Goal: Task Accomplishment & Management: Use online tool/utility

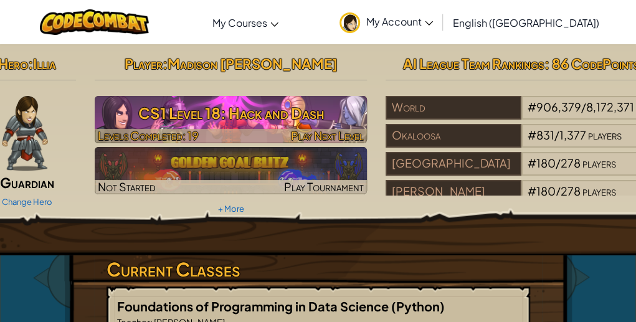
click at [233, 125] on h3 "CS1 Level 18: Hack and Dash" at bounding box center [231, 113] width 272 height 28
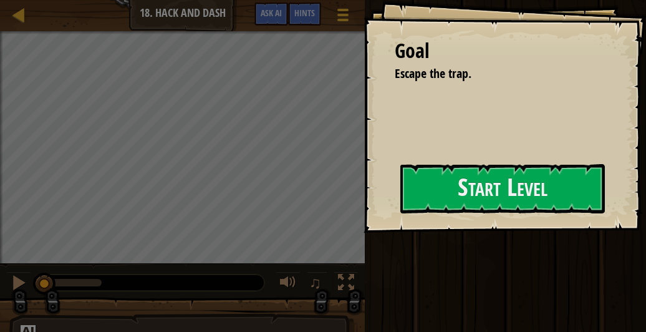
click at [385, 203] on div "Goal Escape the trap. Start Level Error loading from server. Try refreshing the…" at bounding box center [504, 116] width 282 height 233
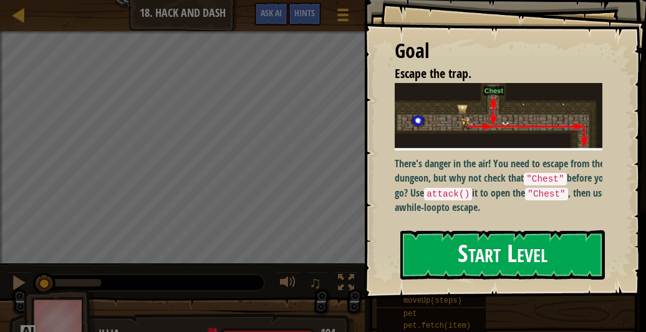
click at [436, 200] on div "Goal Escape the trap. There's danger in the air! You need to escape from the du…" at bounding box center [504, 149] width 282 height 299
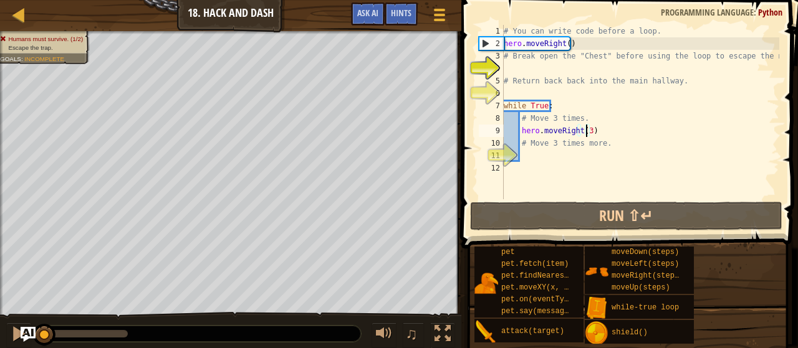
click at [585, 130] on div "# You can write code before a loop. hero . moveRight ( ) # Break open the "Ches…" at bounding box center [640, 124] width 278 height 199
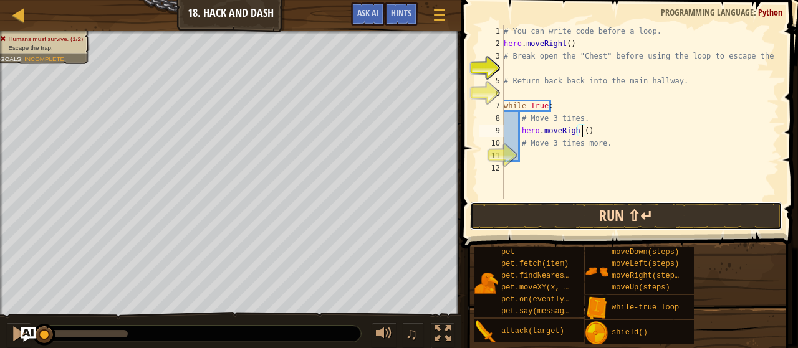
click at [568, 209] on button "Run ⇧↵" at bounding box center [626, 216] width 312 height 29
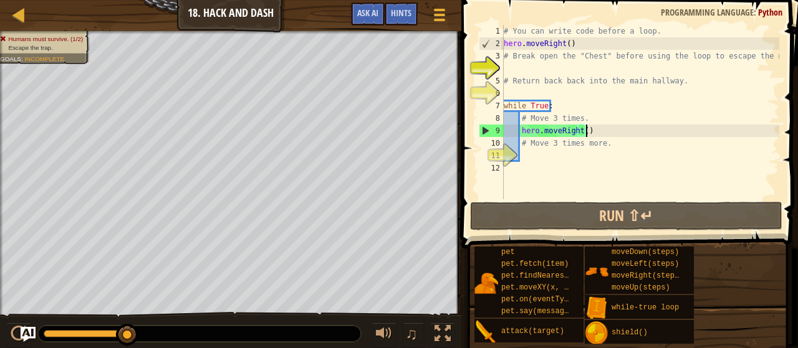
click at [589, 135] on div "# You can write code before a loop. hero . moveRight ( ) # Break open the "Ches…" at bounding box center [640, 124] width 278 height 199
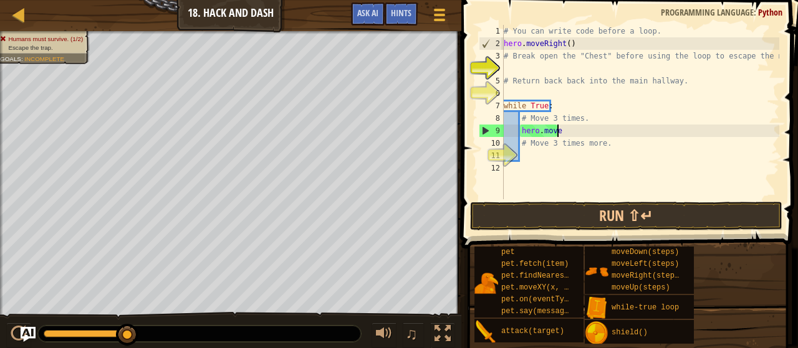
type textarea "h"
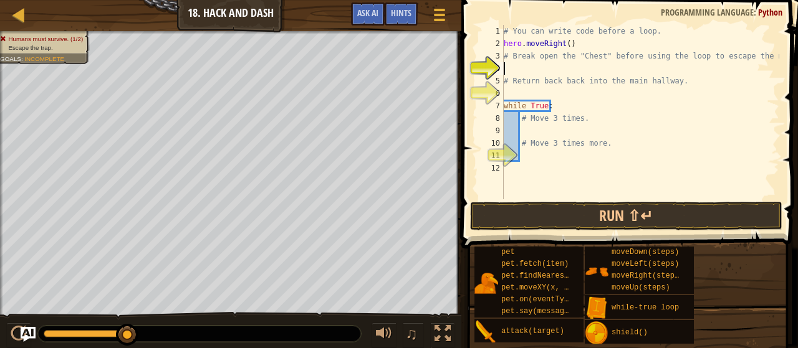
click at [559, 63] on div "# You can write code before a loop. hero . moveRight ( ) # Break open the "Ches…" at bounding box center [640, 124] width 278 height 199
click at [573, 46] on div "# You can write code before a loop. hero . moveRight ( ) # Break open the "Ches…" at bounding box center [640, 124] width 278 height 199
type textarea "hero.moveRight()"
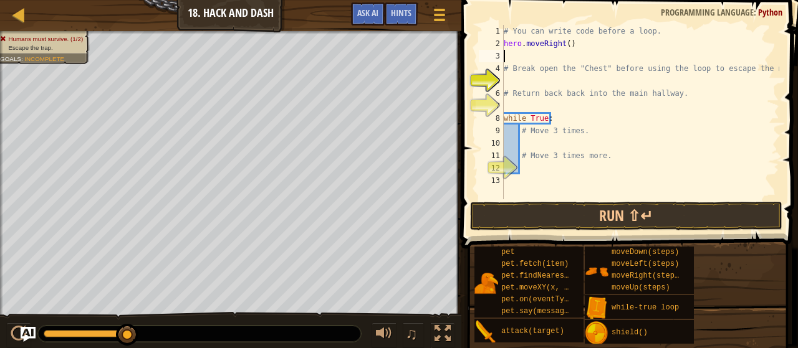
type textarea "u"
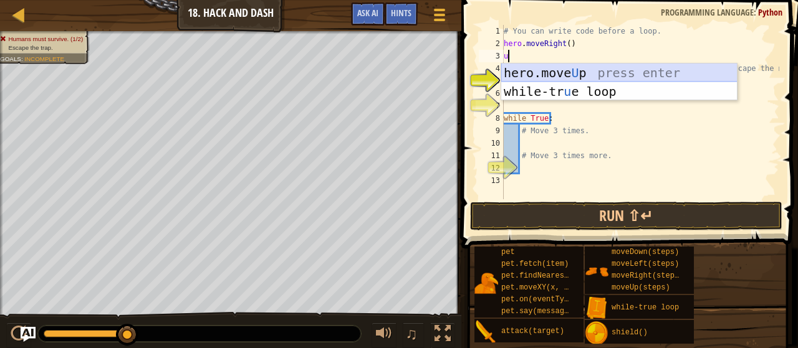
click at [577, 74] on div "hero.move U p press enter while-tr u e loop press enter" at bounding box center [619, 101] width 236 height 75
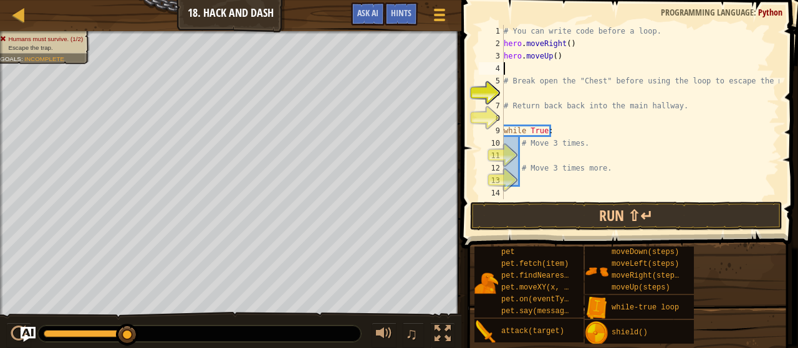
type textarea "hero.moveUp()"
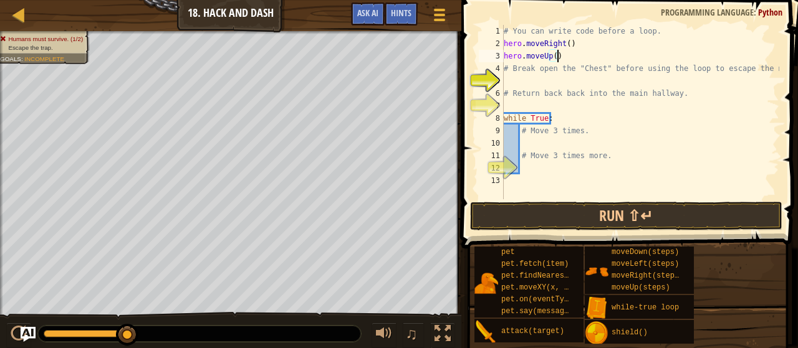
click at [557, 80] on div "# You can write code before a loop. hero . moveRight ( ) hero . moveUp ( ) # Br…" at bounding box center [640, 124] width 278 height 199
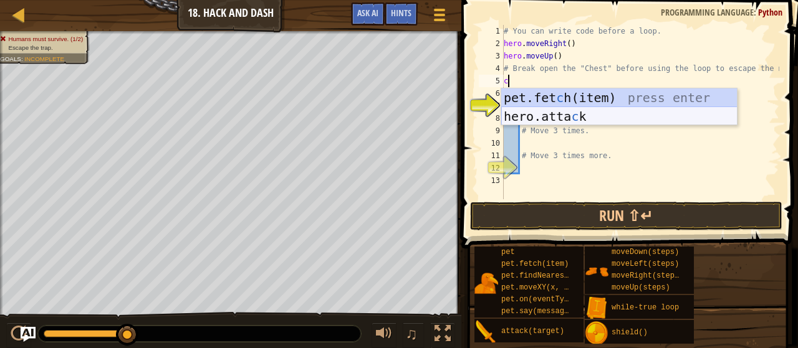
click at [558, 115] on div "pet.fet c h(item) press enter hero.[PERSON_NAME] press enter" at bounding box center [619, 126] width 236 height 75
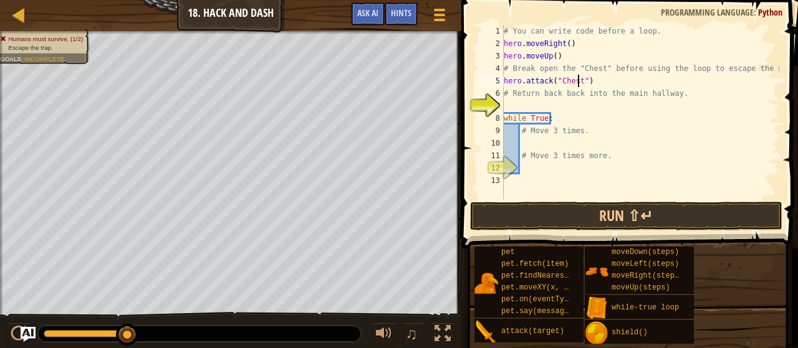
scroll to position [6, 6]
click at [501, 214] on button "Run ⇧↵" at bounding box center [626, 216] width 312 height 29
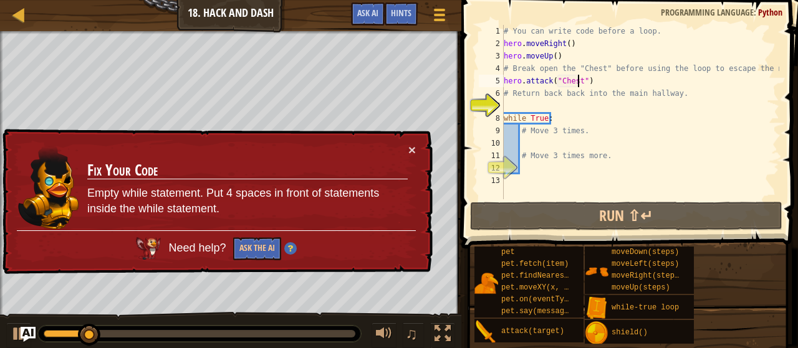
click at [559, 118] on div "# You can write code before a loop. hero . moveRight ( ) hero . moveUp ( ) # Br…" at bounding box center [640, 124] width 278 height 199
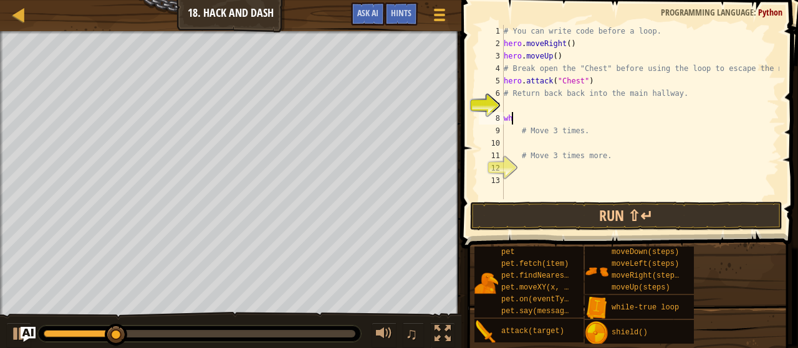
scroll to position [6, 0]
type textarea "w"
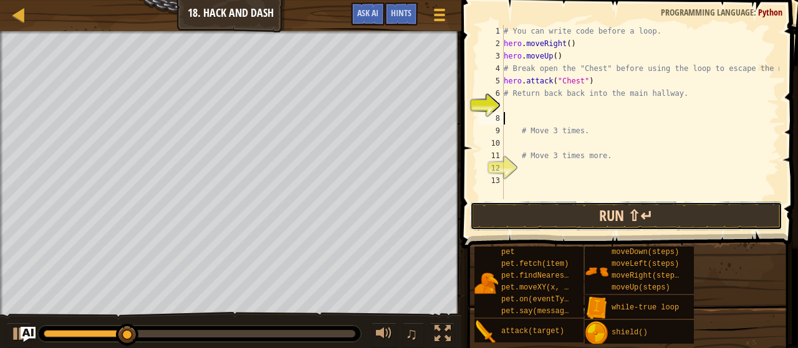
click at [512, 207] on button "Run ⇧↵" at bounding box center [626, 216] width 312 height 29
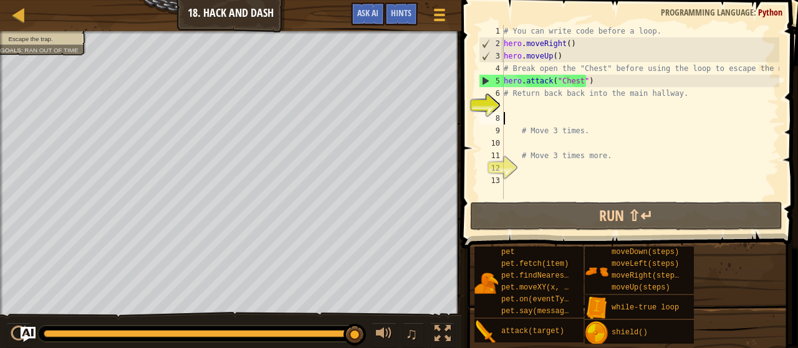
click at [556, 103] on div "# You can write code before a loop. hero . moveRight ( ) hero . moveUp ( ) # Br…" at bounding box center [640, 124] width 278 height 199
type textarea "M"
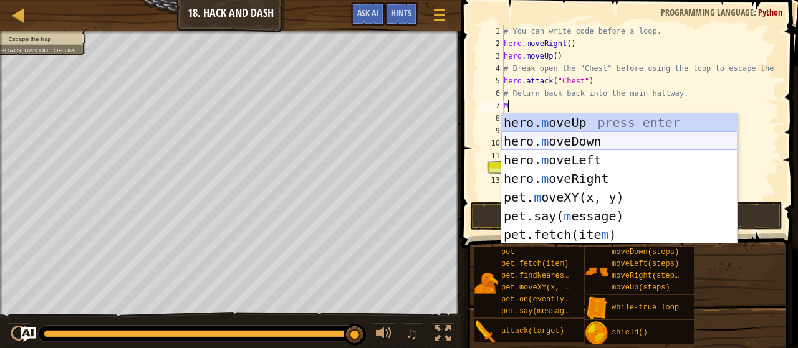
click at [547, 143] on div "hero. m oveUp press enter hero. m oveDown press enter hero. m oveLeft press ent…" at bounding box center [619, 197] width 236 height 168
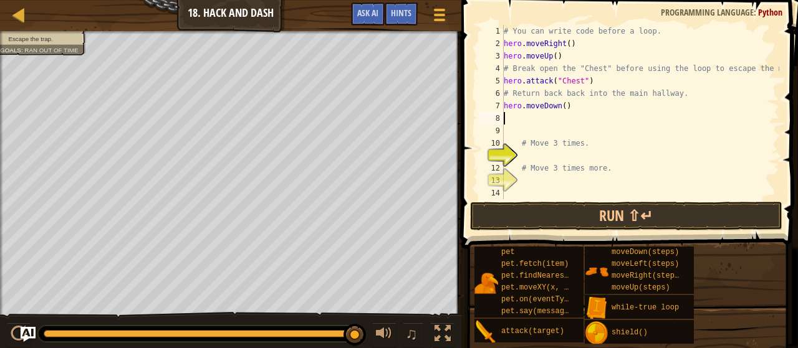
type textarea "w"
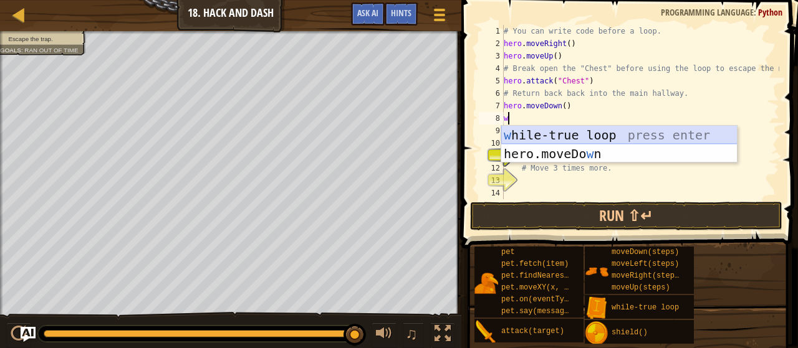
click at [531, 137] on div "w [PERSON_NAME]-true loop press enter hero.moveDo w n press enter" at bounding box center [619, 163] width 236 height 75
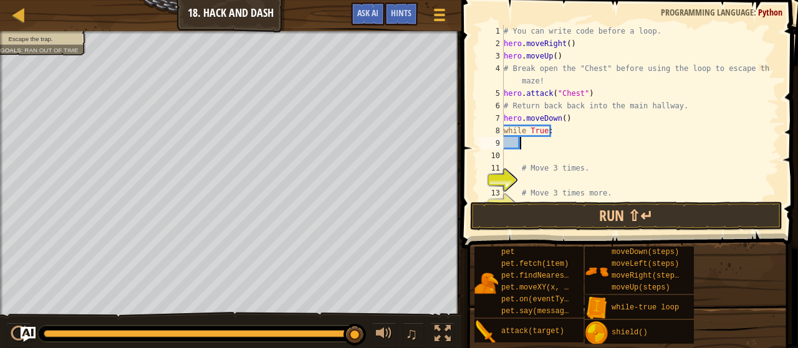
type textarea "m"
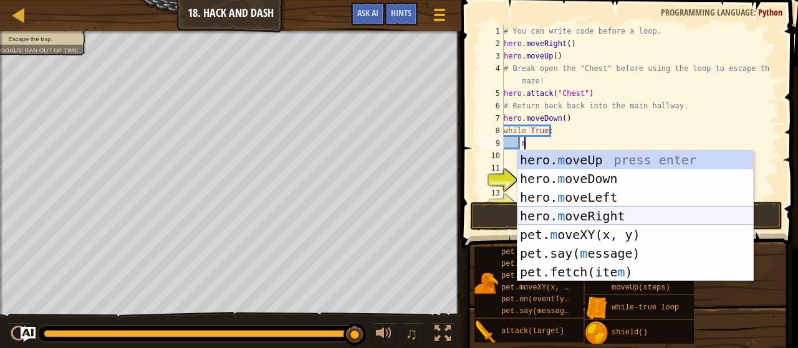
click at [542, 212] on div "hero. m oveUp press enter hero. m oveDown press enter hero. m oveLeft press ent…" at bounding box center [635, 235] width 236 height 168
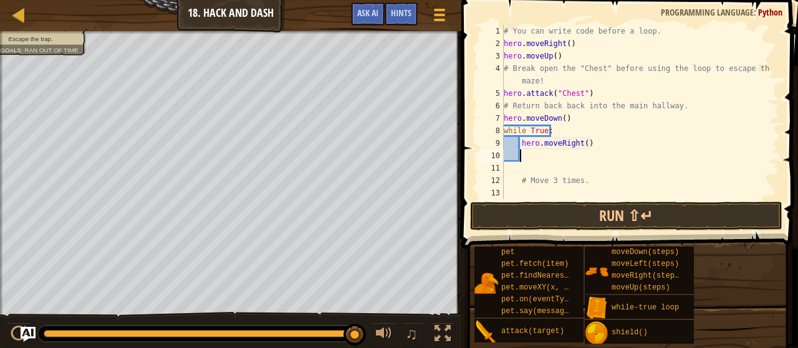
type textarea "d"
click at [581, 143] on div "# You can write code before a loop. hero . moveRight ( ) hero . moveUp ( ) # Br…" at bounding box center [635, 124] width 269 height 199
type textarea "hero.moveRight(2)"
click at [535, 153] on div "# You can write code before a loop. hero . moveRight ( ) hero . moveUp ( ) # Br…" at bounding box center [635, 124] width 269 height 199
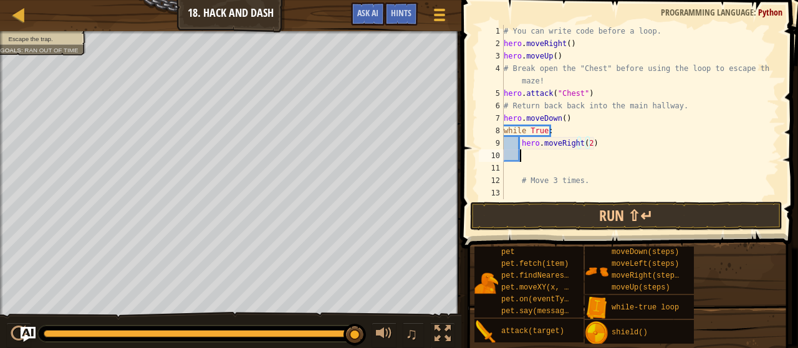
scroll to position [6, 1]
type textarea "d"
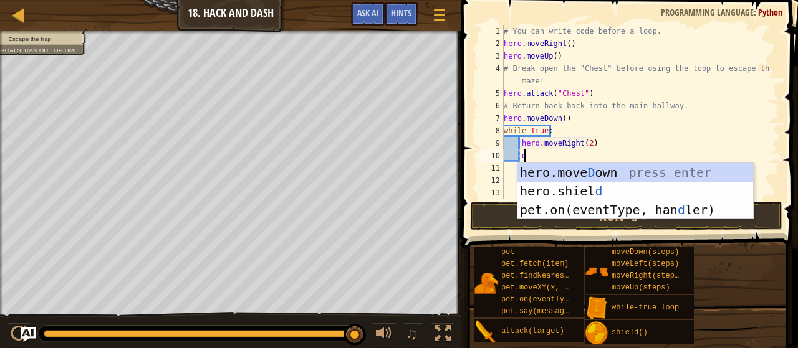
scroll to position [6, 1]
click at [546, 179] on div "hero.[PERSON_NAME] own press enter hero.[PERSON_NAME] d press enter pet.on(even…" at bounding box center [635, 210] width 236 height 94
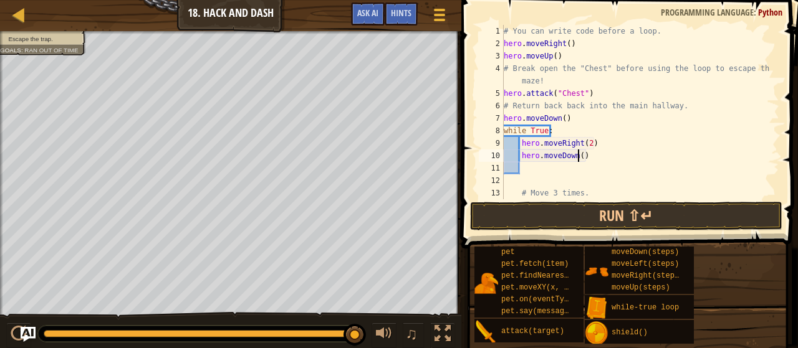
click at [576, 156] on div "# You can write code before a loop. hero . moveRight ( ) hero . moveUp ( ) # Br…" at bounding box center [635, 124] width 269 height 199
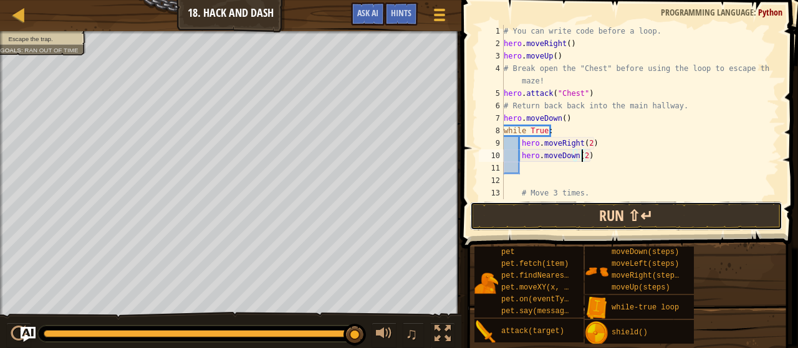
click at [569, 208] on button "Run ⇧↵" at bounding box center [626, 216] width 312 height 29
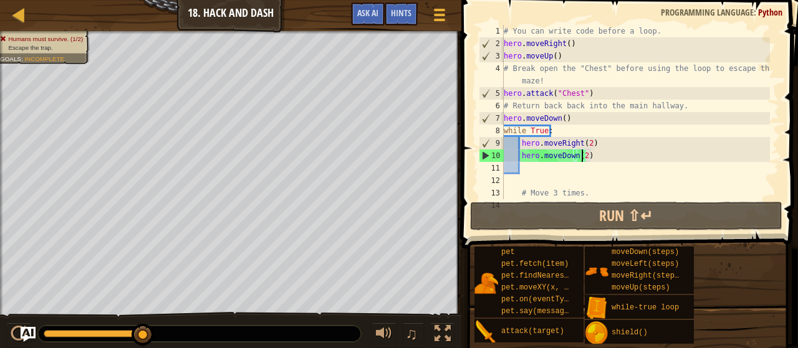
click at [583, 145] on div "# You can write code before a loop. hero . moveRight ( ) hero . moveUp ( ) # Br…" at bounding box center [635, 124] width 269 height 199
click at [584, 145] on div "# You can write code before a loop. hero . moveRight ( ) hero . moveUp ( ) # Br…" at bounding box center [635, 124] width 269 height 199
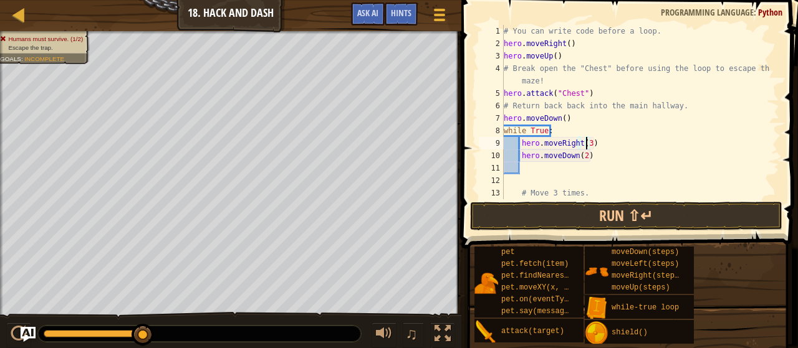
click at [580, 160] on div "# You can write code before a loop. hero . moveRight ( ) hero . moveUp ( ) # Br…" at bounding box center [635, 124] width 269 height 199
type textarea "hero.moveDown(3)"
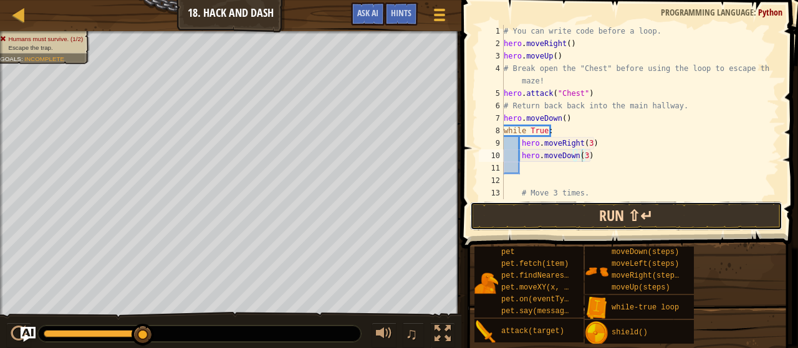
click at [581, 216] on button "Run ⇧↵" at bounding box center [626, 216] width 312 height 29
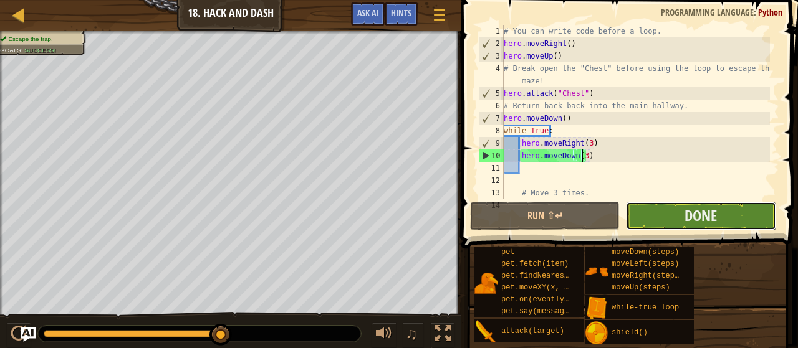
click at [645, 224] on button "Done" at bounding box center [701, 216] width 150 height 29
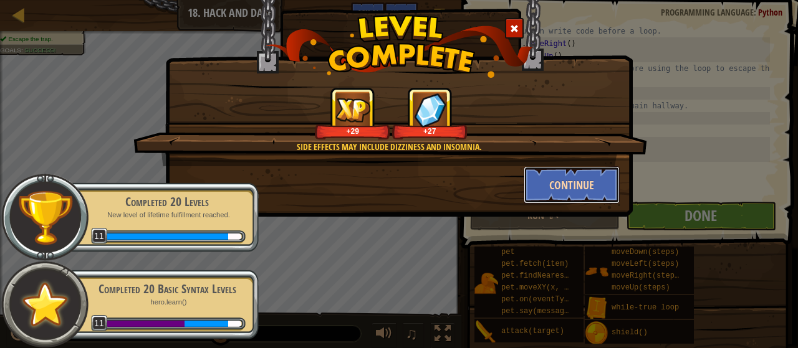
click at [571, 186] on button "Continue" at bounding box center [572, 184] width 97 height 37
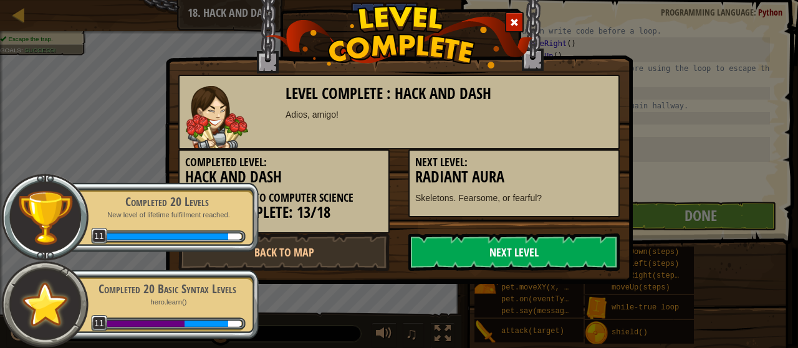
click at [517, 259] on link "Next Level" at bounding box center [513, 252] width 211 height 37
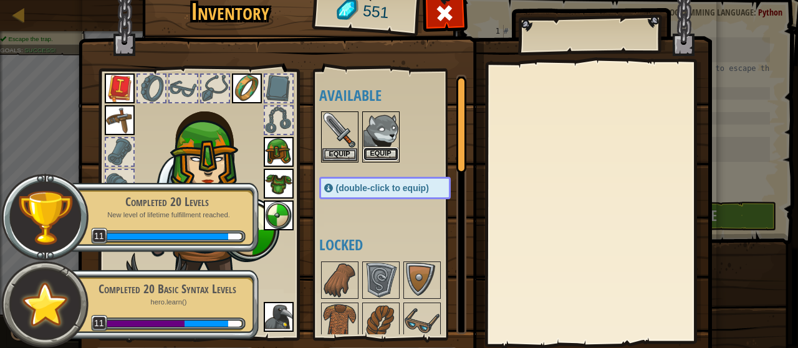
click at [372, 154] on button "Equip" at bounding box center [380, 154] width 35 height 13
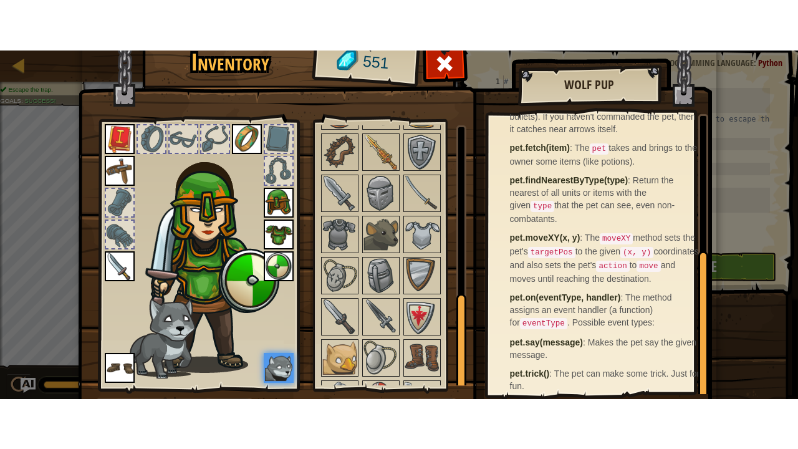
scroll to position [453, 0]
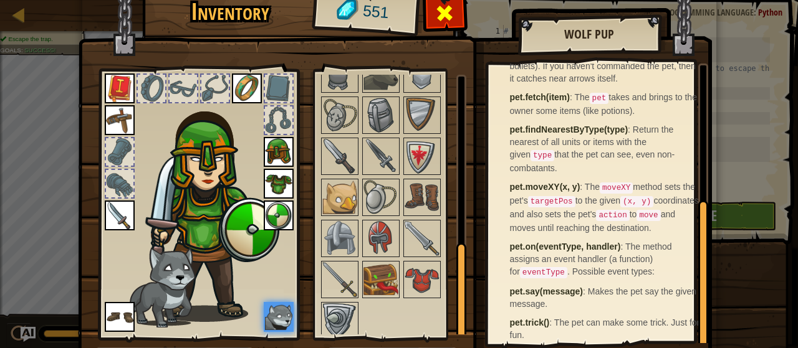
drag, startPoint x: 439, startPoint y: 11, endPoint x: 435, endPoint y: 2, distance: 10.1
click at [435, 3] on span at bounding box center [444, 13] width 20 height 20
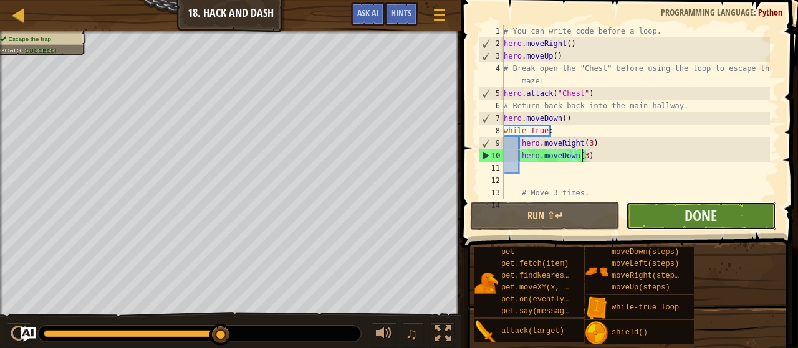
click at [645, 214] on button "Done" at bounding box center [701, 216] width 150 height 29
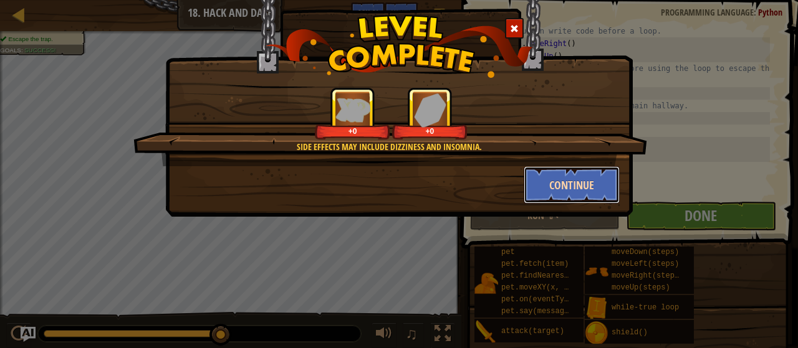
click at [573, 185] on button "Continue" at bounding box center [572, 184] width 97 height 37
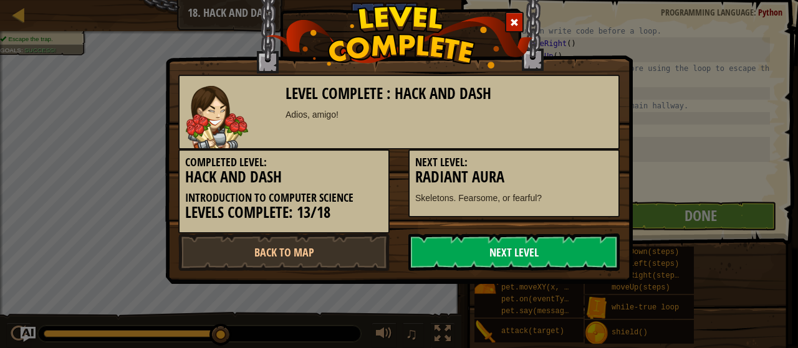
click at [532, 259] on link "Next Level" at bounding box center [513, 252] width 211 height 37
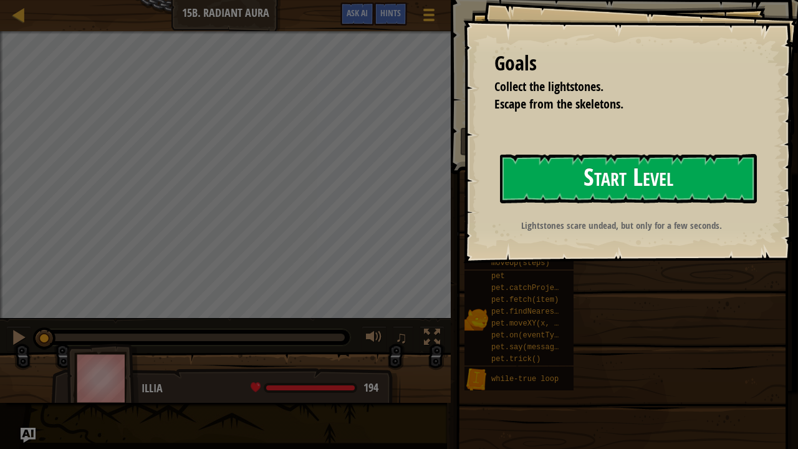
click at [576, 176] on button "Start Level" at bounding box center [628, 178] width 257 height 49
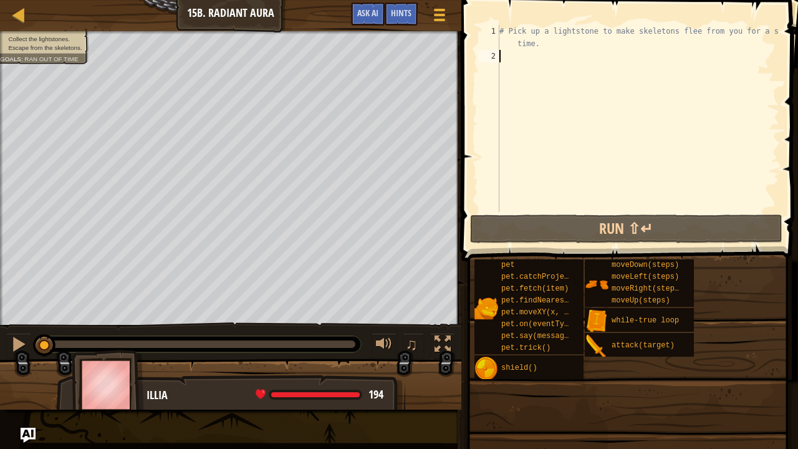
type textarea "w"
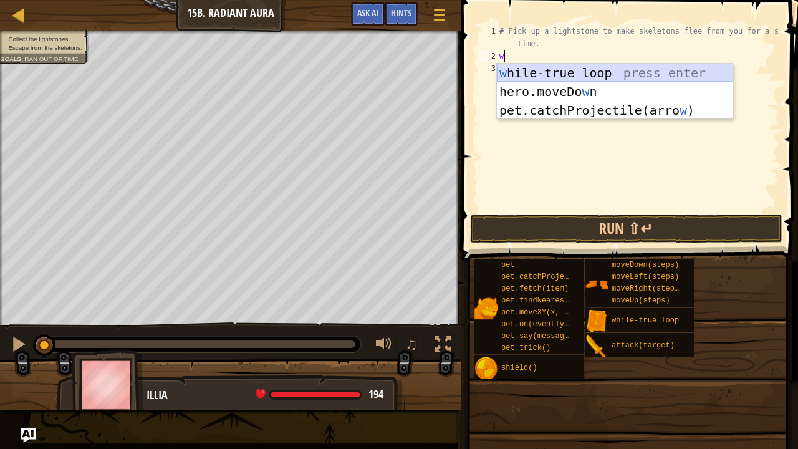
click at [595, 66] on div "w [PERSON_NAME]-true loop press enter hero.moveDo w n press enter pet.catchProj…" at bounding box center [615, 111] width 236 height 94
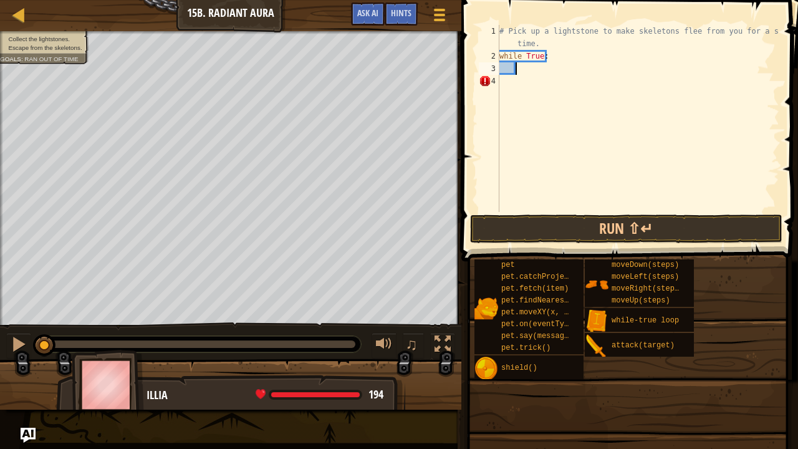
type textarea "u"
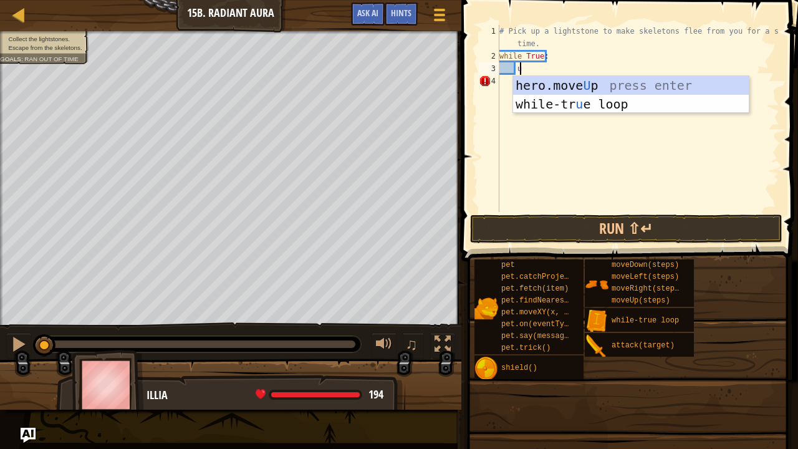
scroll to position [6, 1]
click at [590, 80] on div "hero.move U p press enter while-tr u e loop press enter" at bounding box center [631, 113] width 236 height 75
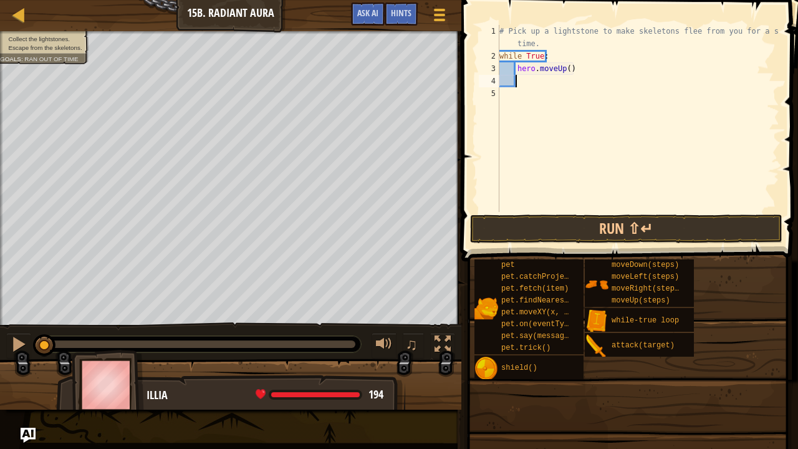
type textarea "d"
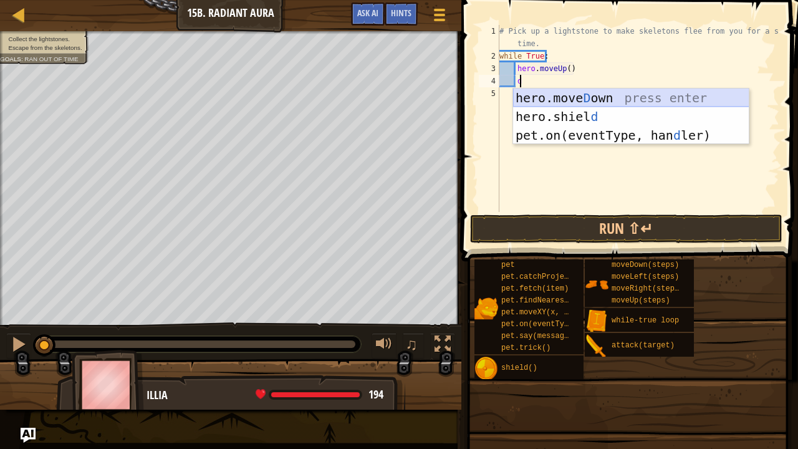
click at [593, 102] on div "hero.[PERSON_NAME] own press enter hero.[PERSON_NAME] d press enter pet.on(even…" at bounding box center [631, 136] width 236 height 94
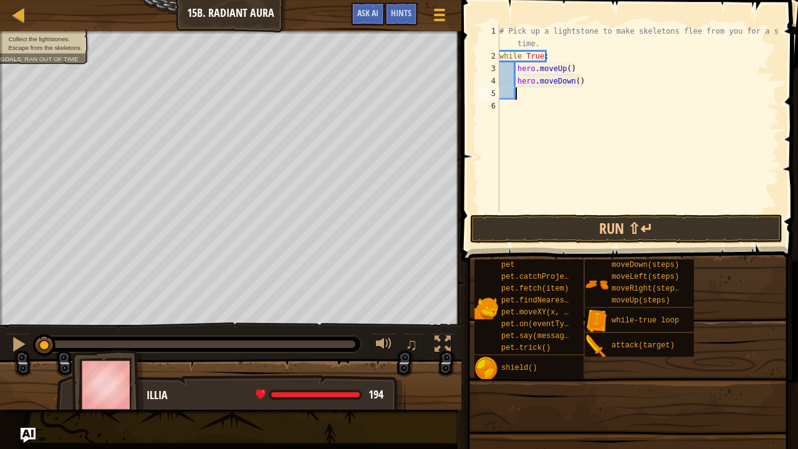
type textarea "e"
type textarea "r"
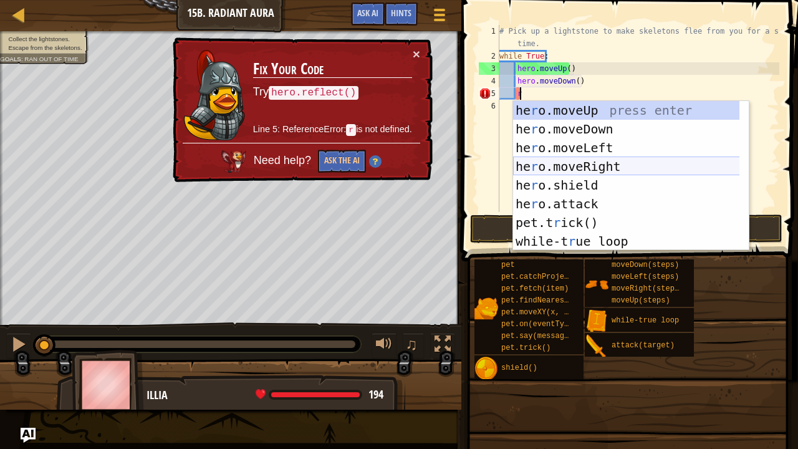
click at [592, 161] on div "he r o.moveUp press enter he r o.moveDown press enter he r o.moveLeft press ent…" at bounding box center [626, 194] width 227 height 187
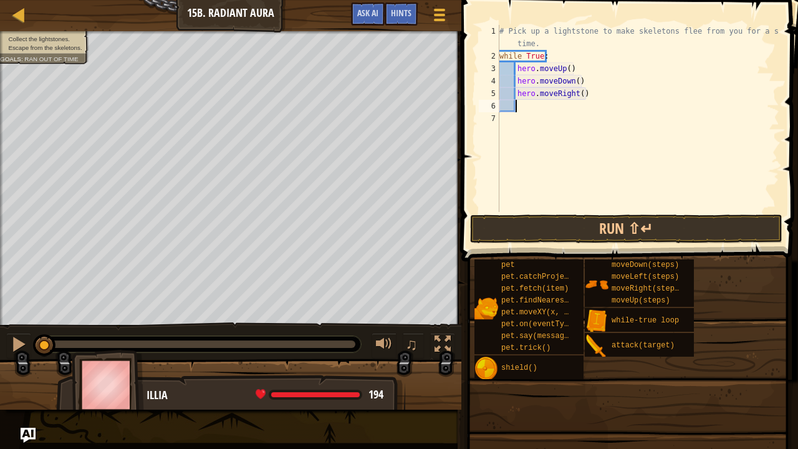
type textarea "a"
click at [494, 220] on button "Run ⇧↵" at bounding box center [626, 228] width 312 height 29
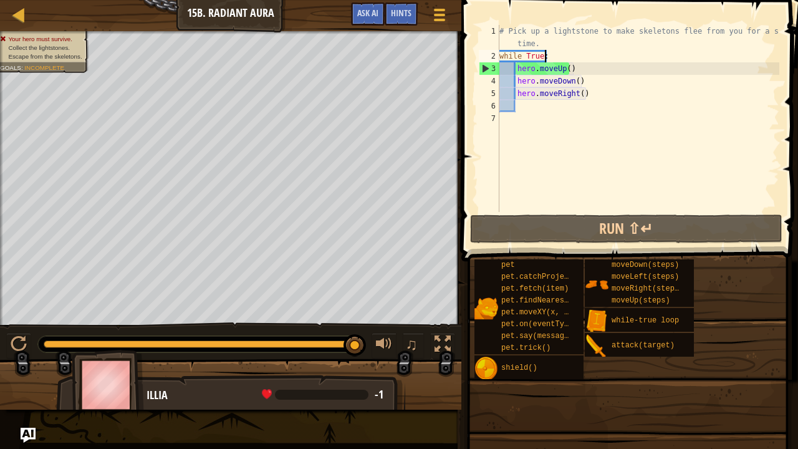
click at [550, 57] on div "# Pick up a lightstone to make skeletons flee from you for a short time. while …" at bounding box center [638, 137] width 282 height 224
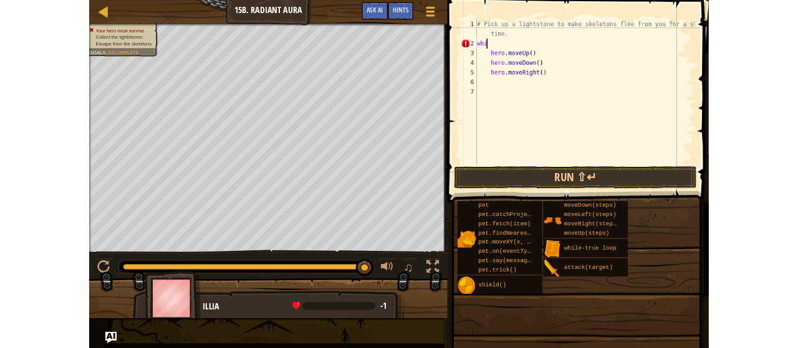
scroll to position [6, 0]
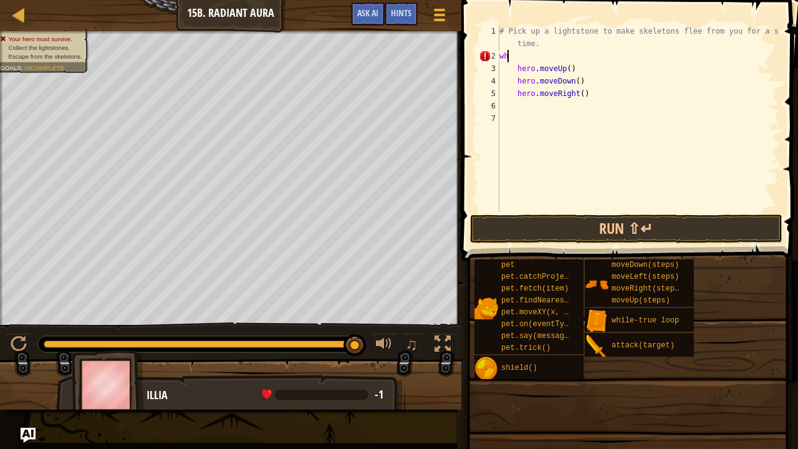
type textarea "w"
click at [514, 69] on div "# Pick up a lightstone to make skeletons flee from you for a short time. hero .…" at bounding box center [638, 137] width 282 height 224
click at [512, 83] on div "# Pick up a lightstone to make skeletons flee from you for a short time. hero .…" at bounding box center [638, 137] width 282 height 224
click at [501, 82] on div "# Pick up a lightstone to make skeletons flee from you for a short time. hero .…" at bounding box center [638, 137] width 282 height 224
click at [502, 80] on div "# Pick up a lightstone to make skeletons flee from you for a short time. hero .…" at bounding box center [638, 137] width 282 height 224
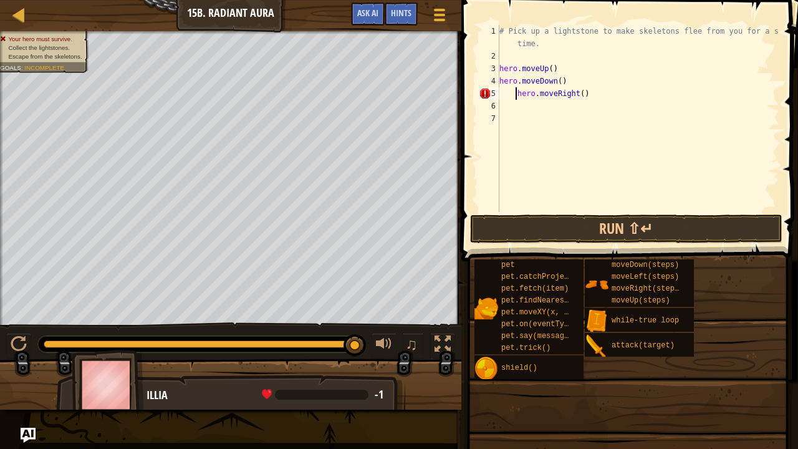
click at [515, 95] on div "# Pick up a lightstone to make skeletons flee from you for a short time. hero .…" at bounding box center [638, 137] width 282 height 224
type textarea "hero.moveRight()"
click at [507, 225] on button "Run ⇧↵" at bounding box center [626, 228] width 312 height 29
